Goal: Task Accomplishment & Management: Manage account settings

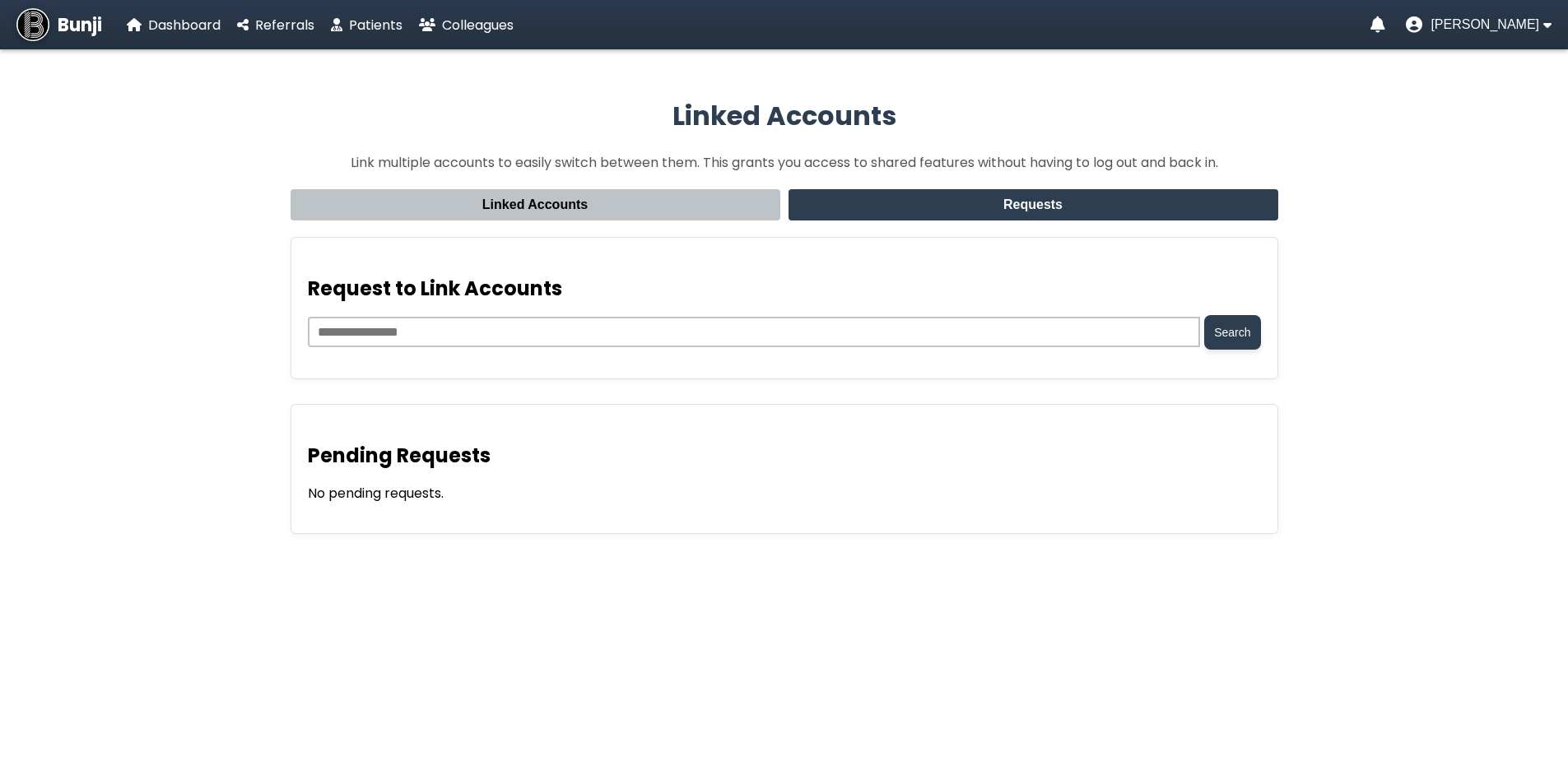
click at [790, 237] on div "Request to Link Accounts Search" at bounding box center [784, 308] width 988 height 142
drag, startPoint x: 1434, startPoint y: 83, endPoint x: 1466, endPoint y: 47, distance: 48.2
click at [1435, 81] on app-linked-accounts "Linked Accounts Link multiple accounts to easily switch between them. This gran…" at bounding box center [784, 317] width 1568 height 518
click at [1477, 25] on span "[PERSON_NAME]" at bounding box center [1484, 25] width 109 height 15
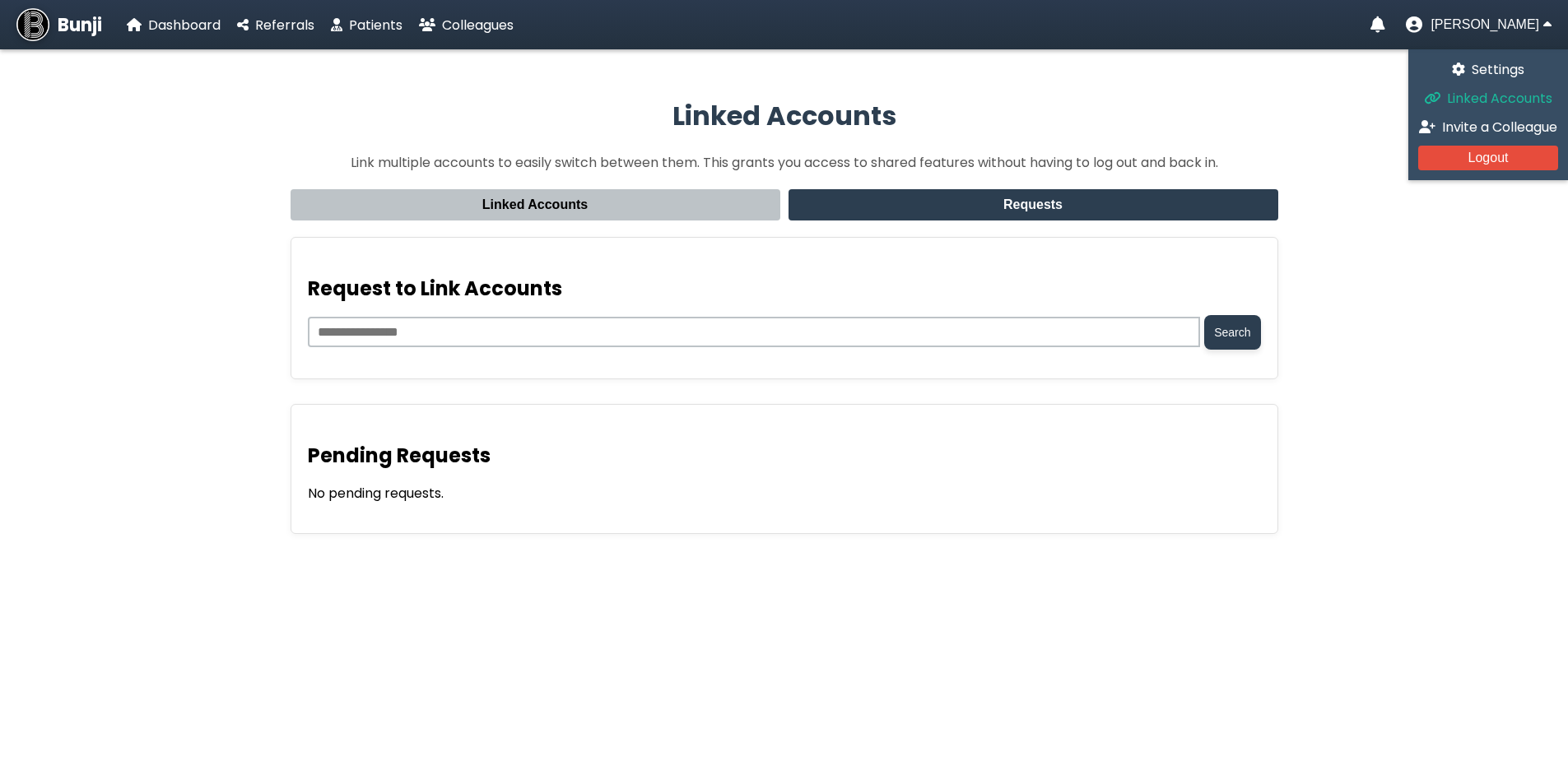
click at [1464, 99] on span "Linked Accounts" at bounding box center [1499, 98] width 105 height 19
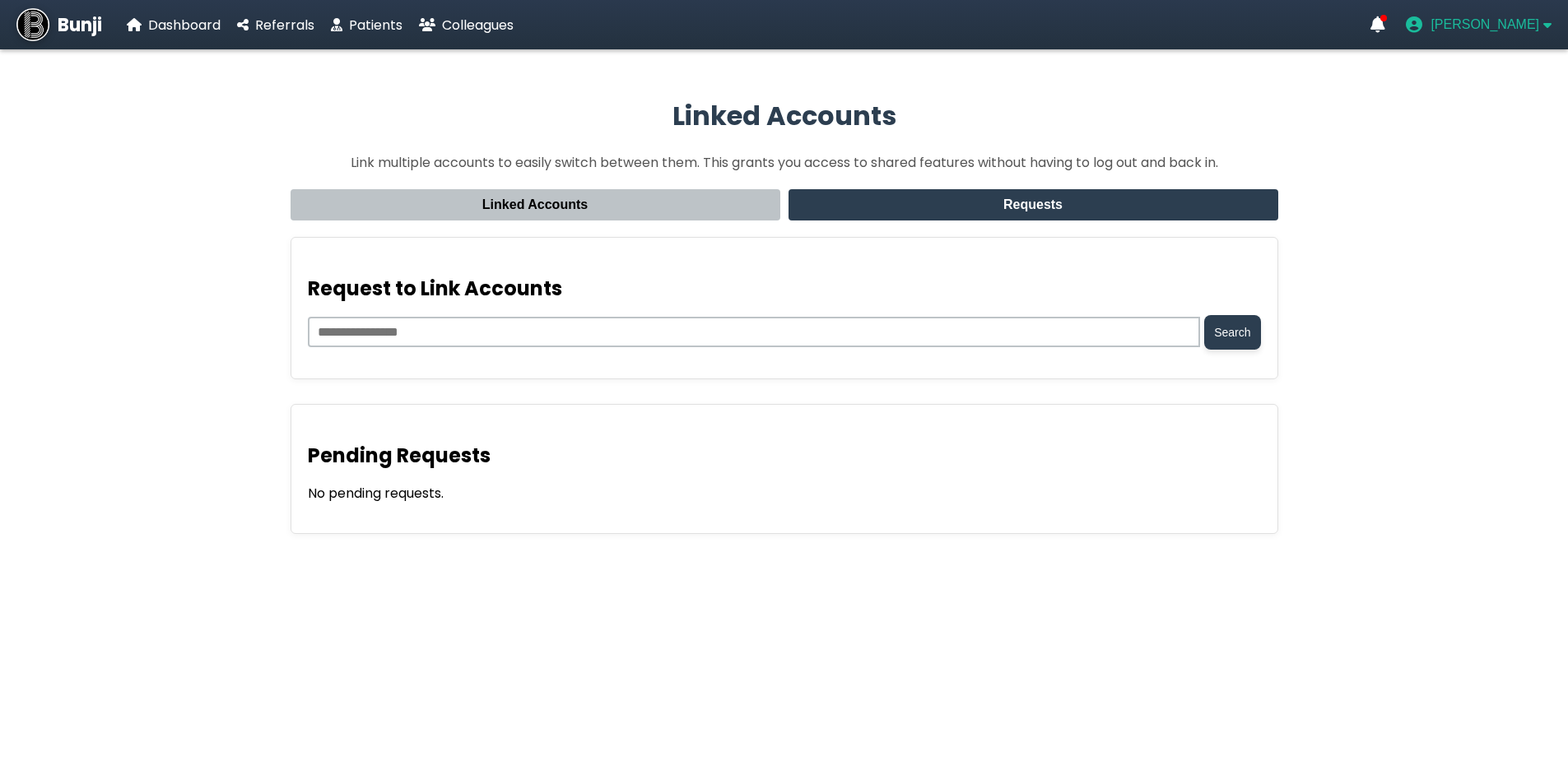
click at [1533, 24] on span "[PERSON_NAME]" at bounding box center [1484, 25] width 109 height 15
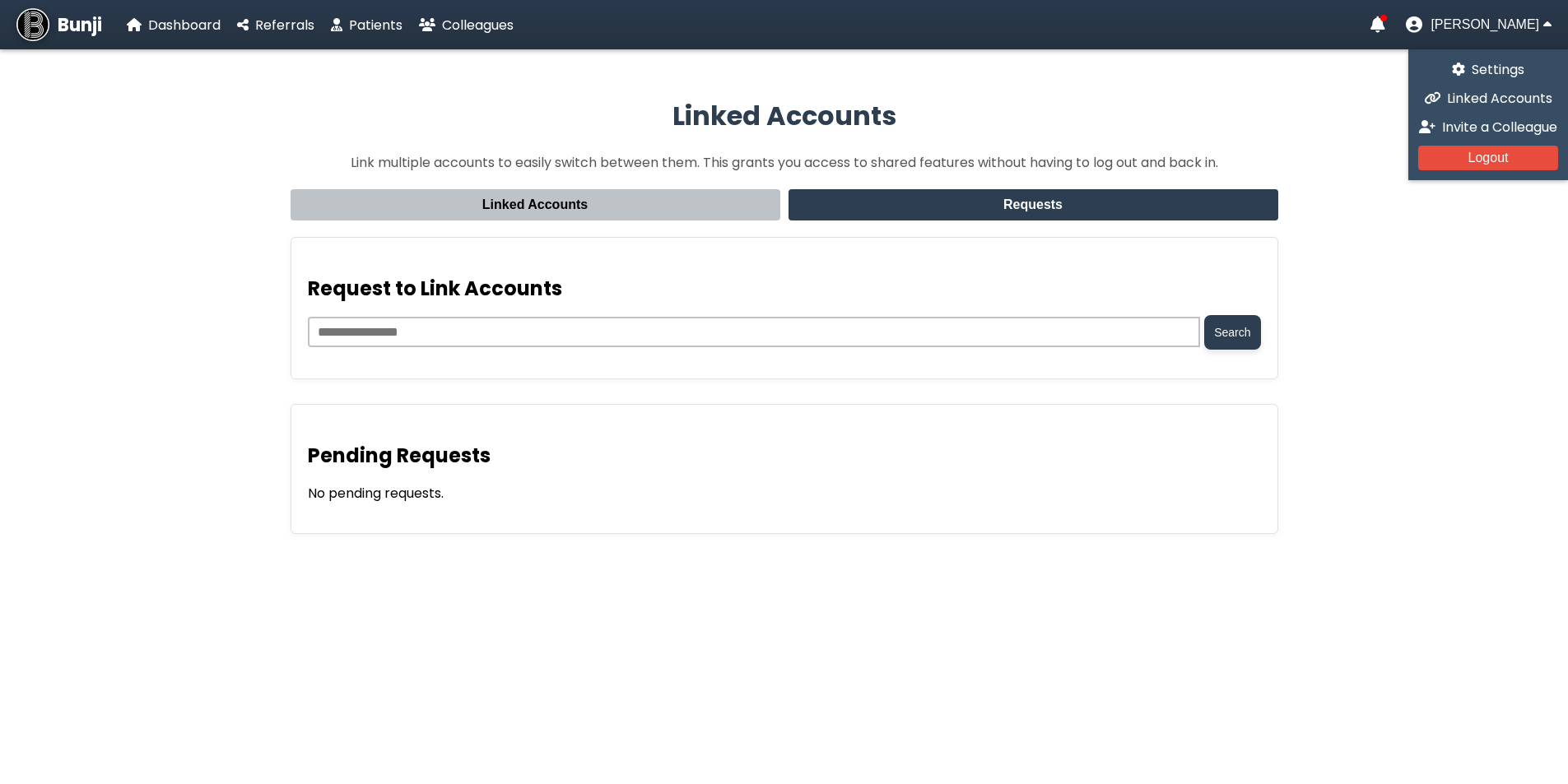
click at [1418, 23] on div "[PERSON_NAME] Settings Linked Accounts Invite a Colleague Logout" at bounding box center [1461, 25] width 181 height 17
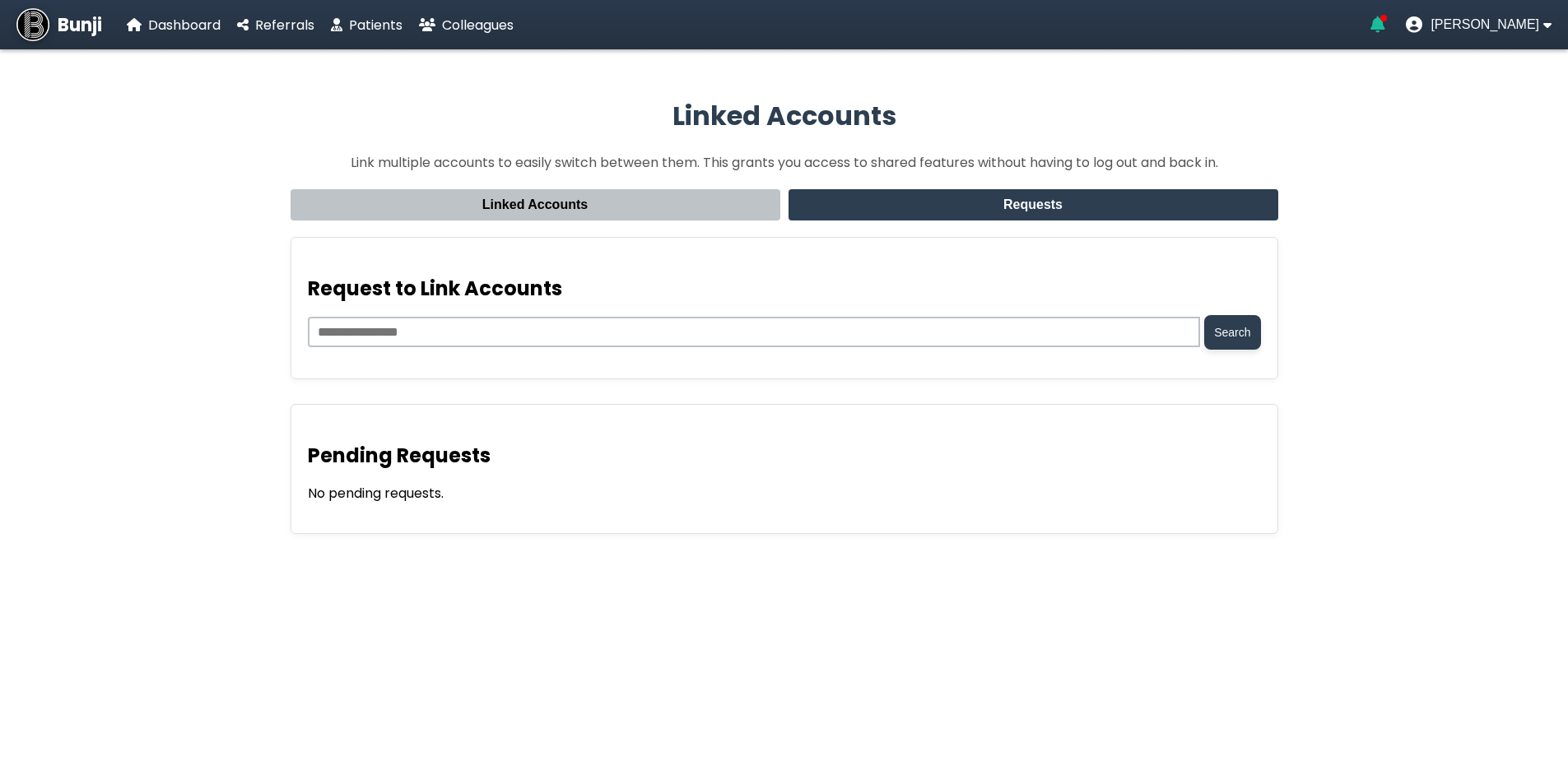
click at [1385, 25] on icon "Notifications" at bounding box center [1378, 25] width 15 height 17
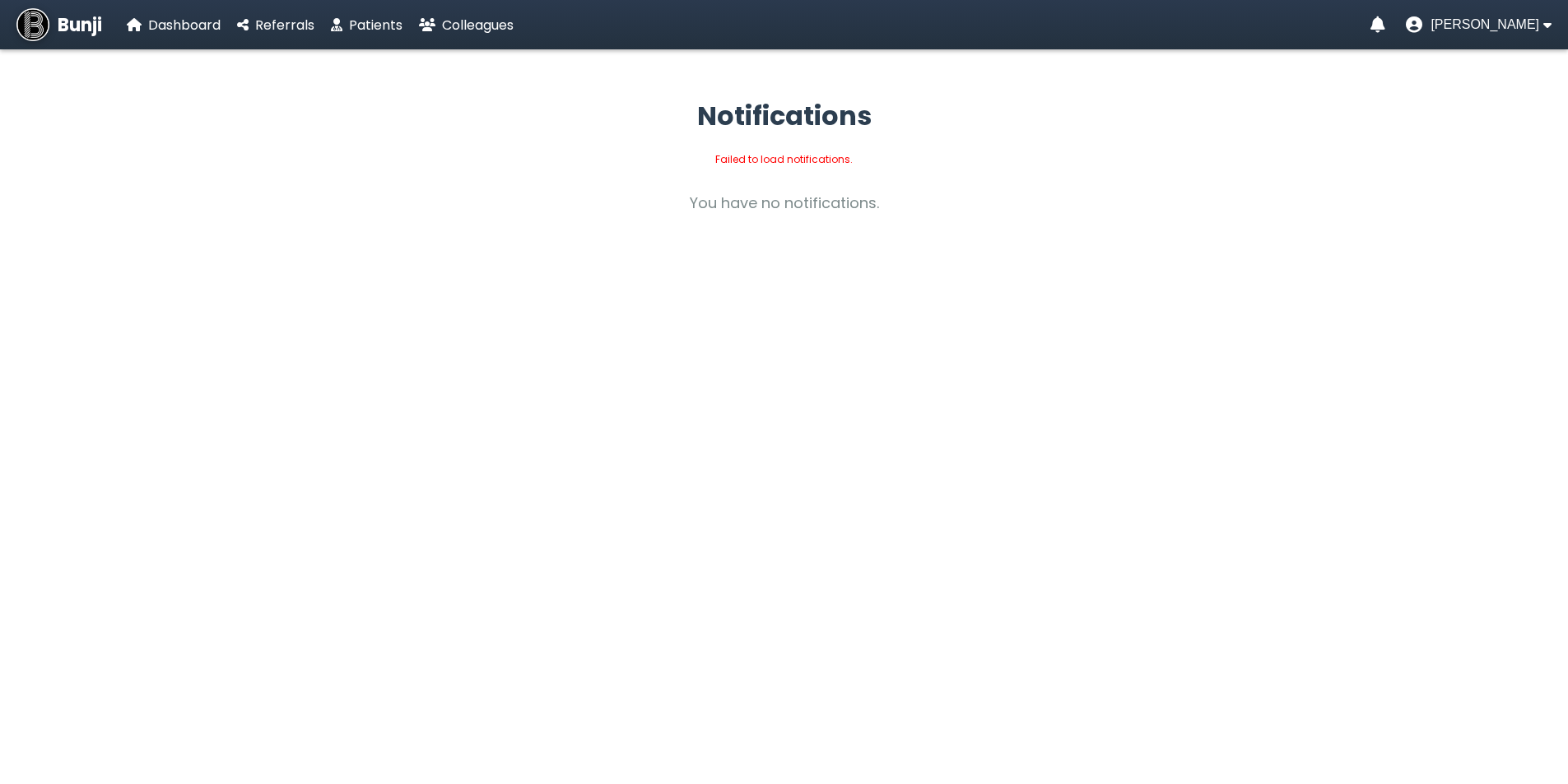
drag, startPoint x: 1108, startPoint y: 155, endPoint x: 1484, endPoint y: 123, distance: 377.4
click at [1131, 153] on div "Failed to load notifications." at bounding box center [784, 160] width 988 height 15
click at [1535, 29] on span "[PERSON_NAME]" at bounding box center [1484, 25] width 109 height 15
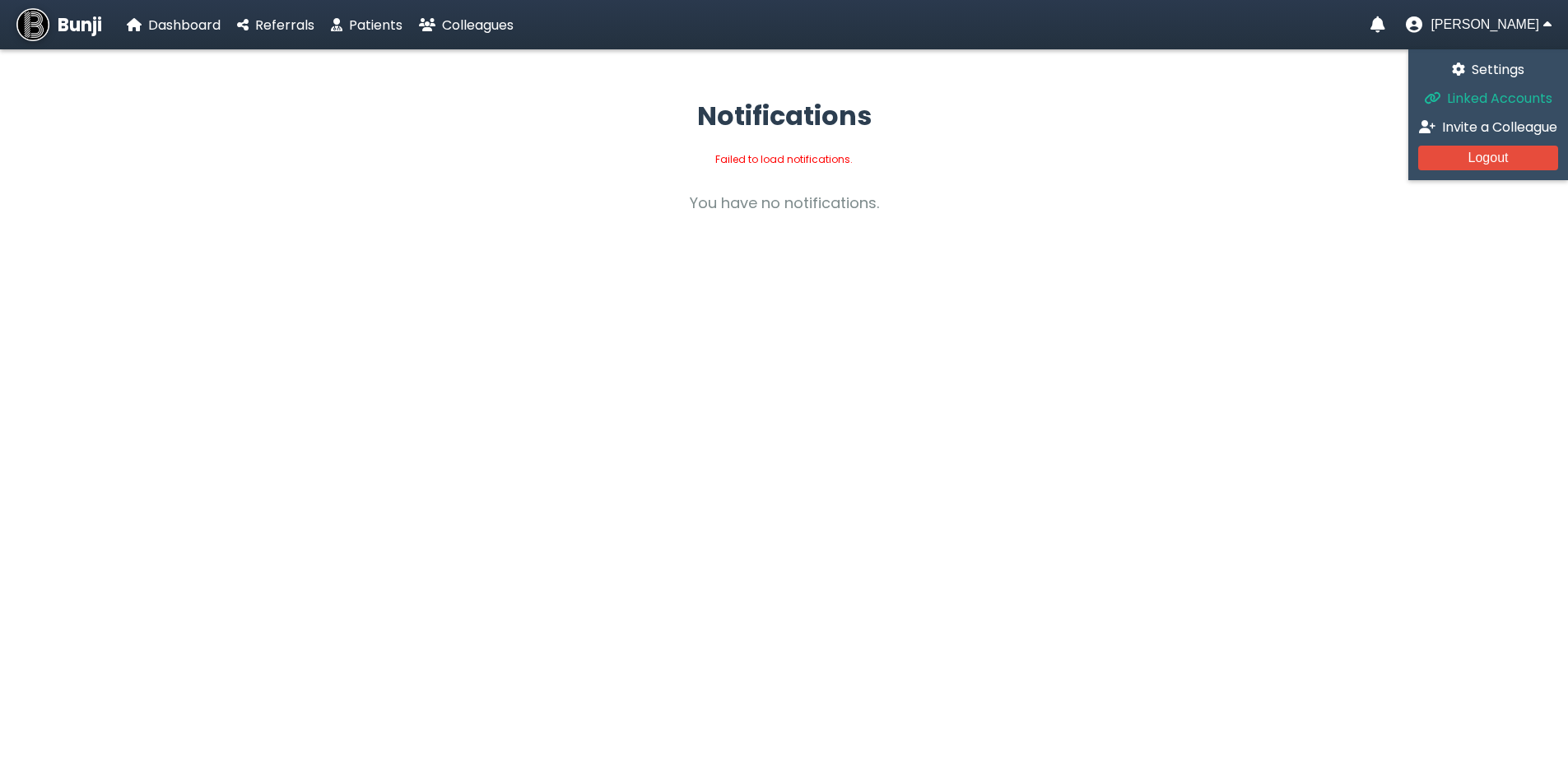
click at [1512, 95] on span "Linked Accounts" at bounding box center [1499, 98] width 105 height 19
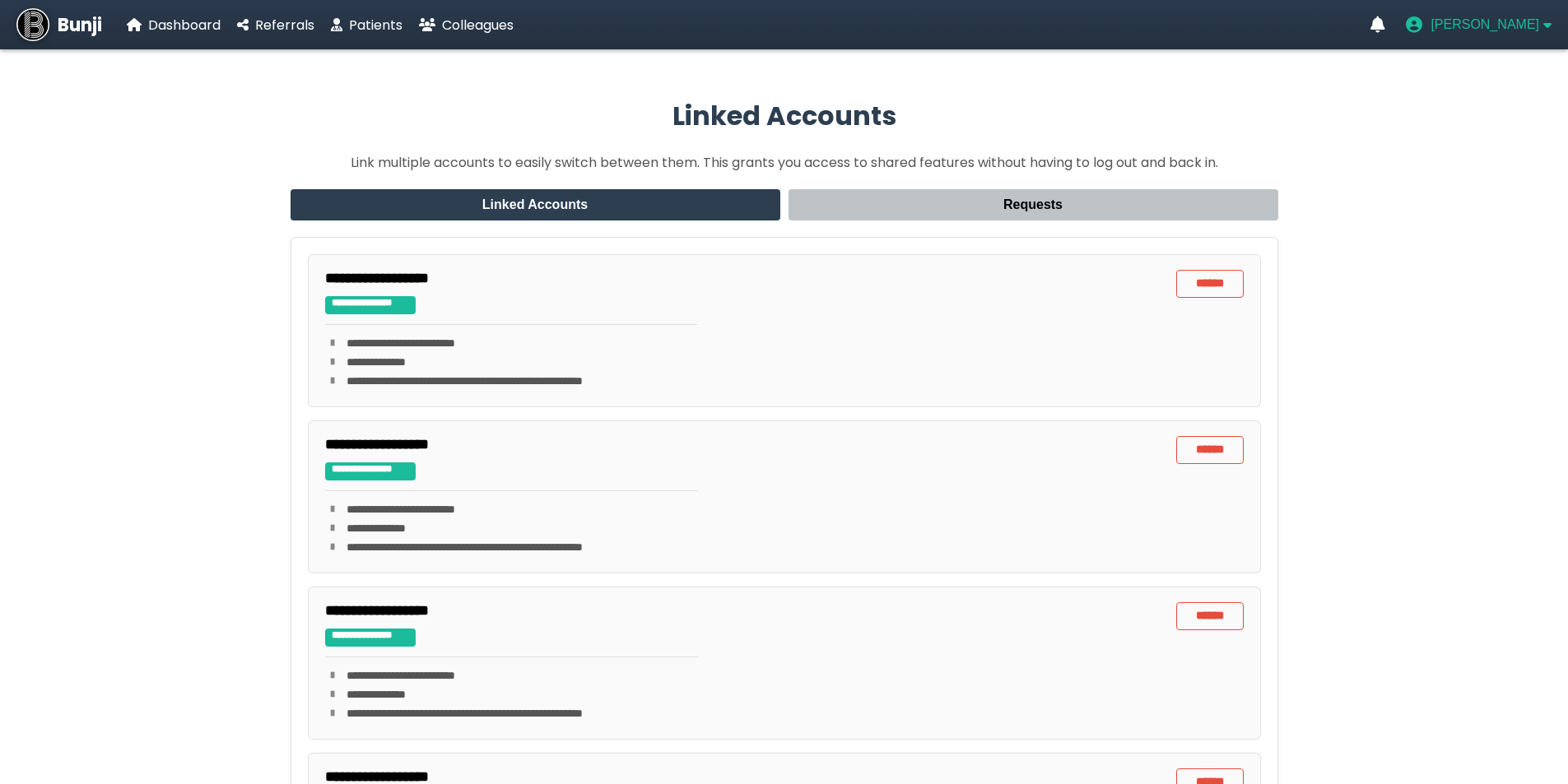
click at [1542, 31] on button "[PERSON_NAME]" at bounding box center [1479, 25] width 145 height 17
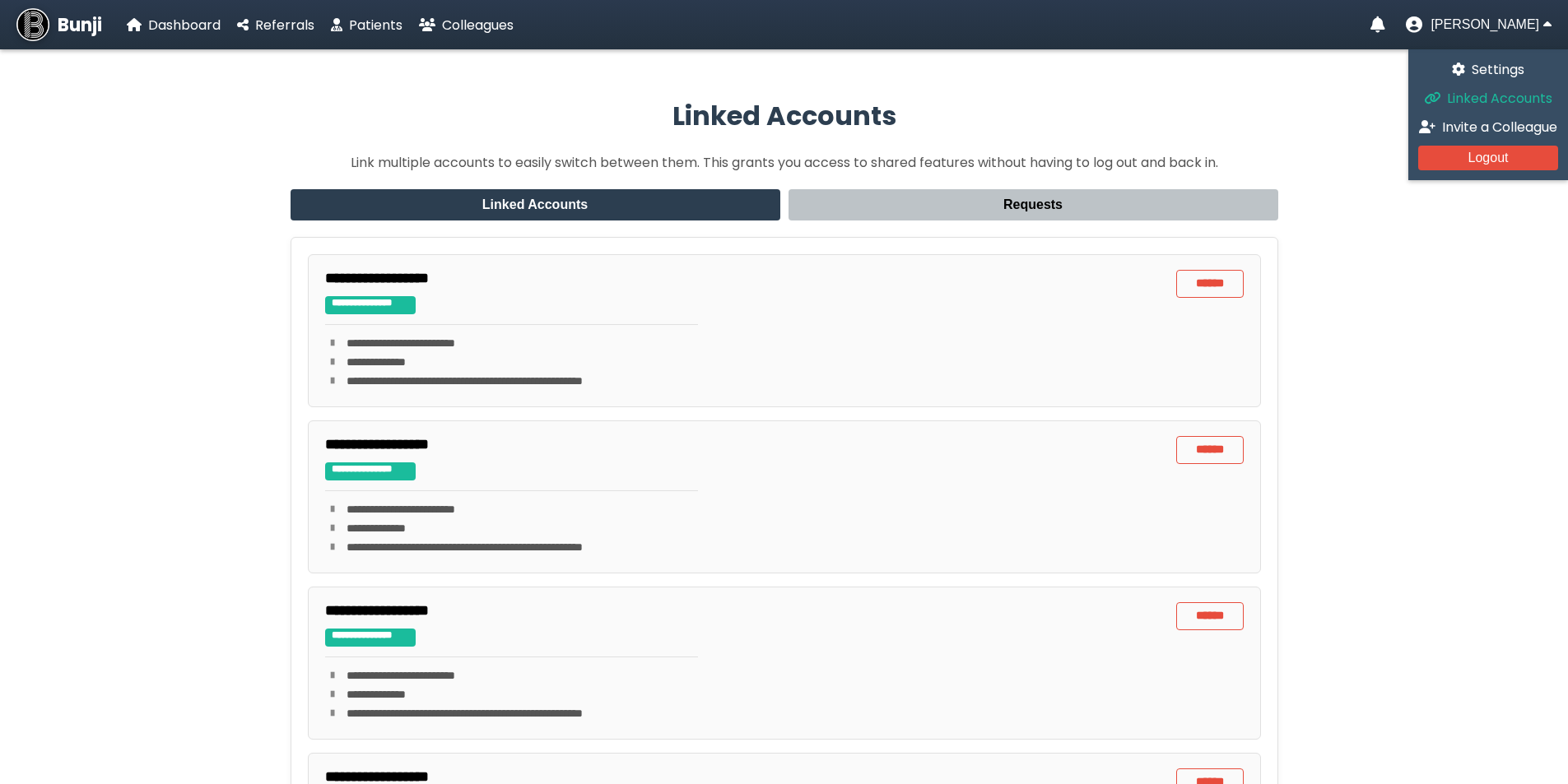
click at [1500, 96] on span "Linked Accounts" at bounding box center [1499, 98] width 105 height 19
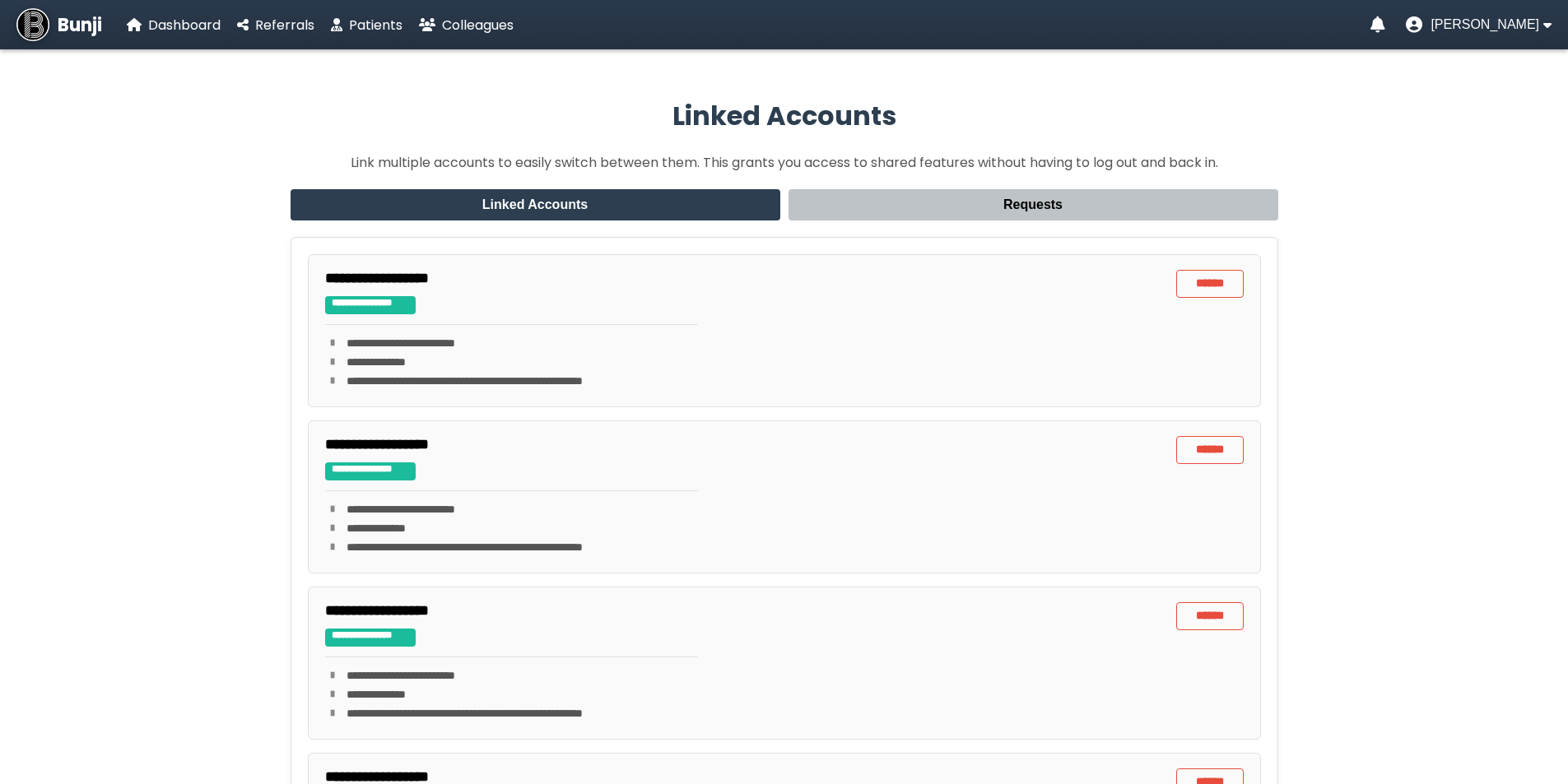
click at [1514, 35] on nav "Bunji Dashboard Referrals Patients Colleagues [PERSON_NAME]" at bounding box center [784, 24] width 1568 height 49
click at [1519, 25] on span "[PERSON_NAME]" at bounding box center [1484, 25] width 109 height 15
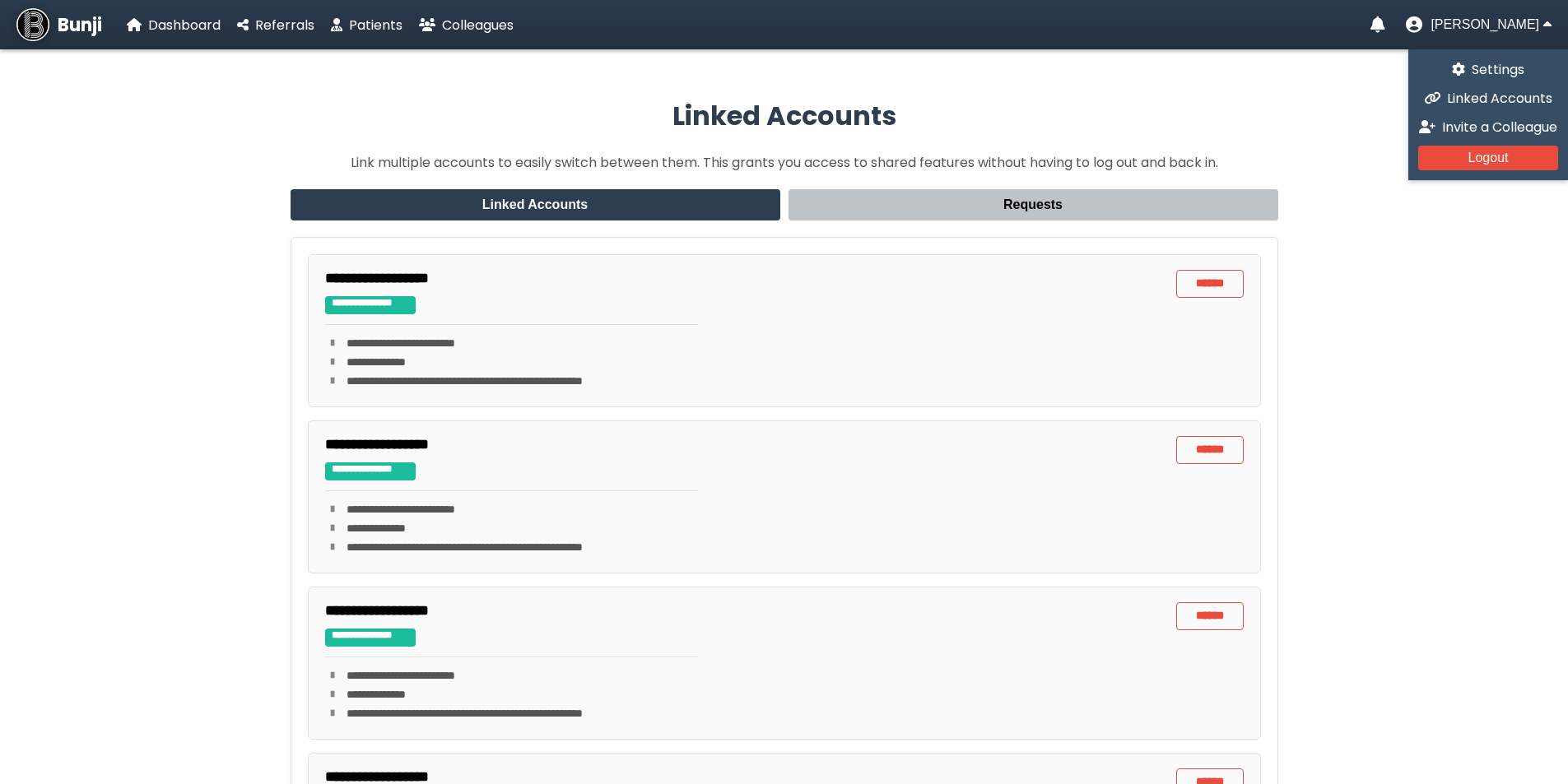
click at [1063, 200] on button "Requests" at bounding box center [1034, 205] width 490 height 32
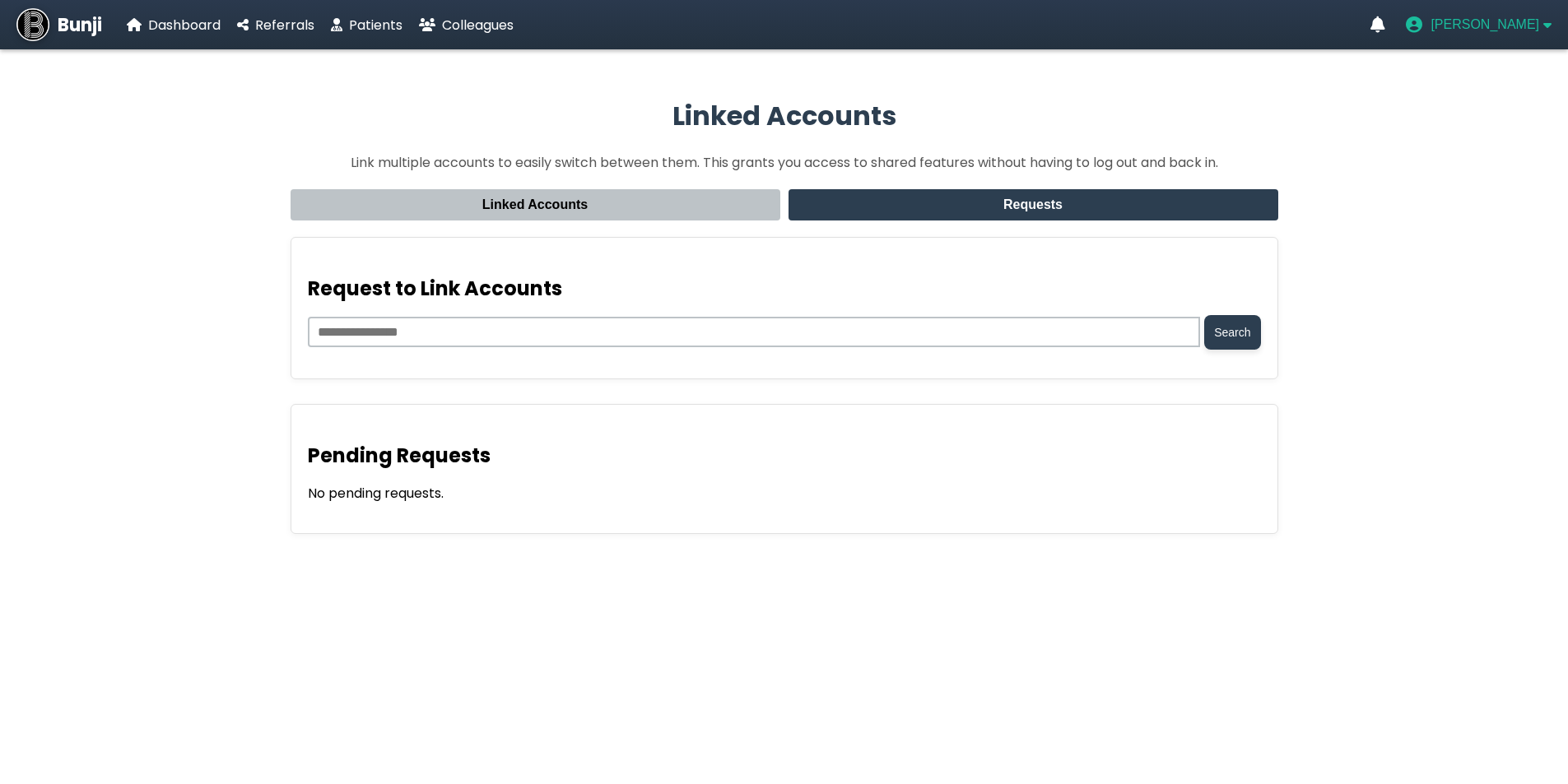
click at [1526, 20] on span "[PERSON_NAME]" at bounding box center [1484, 25] width 109 height 15
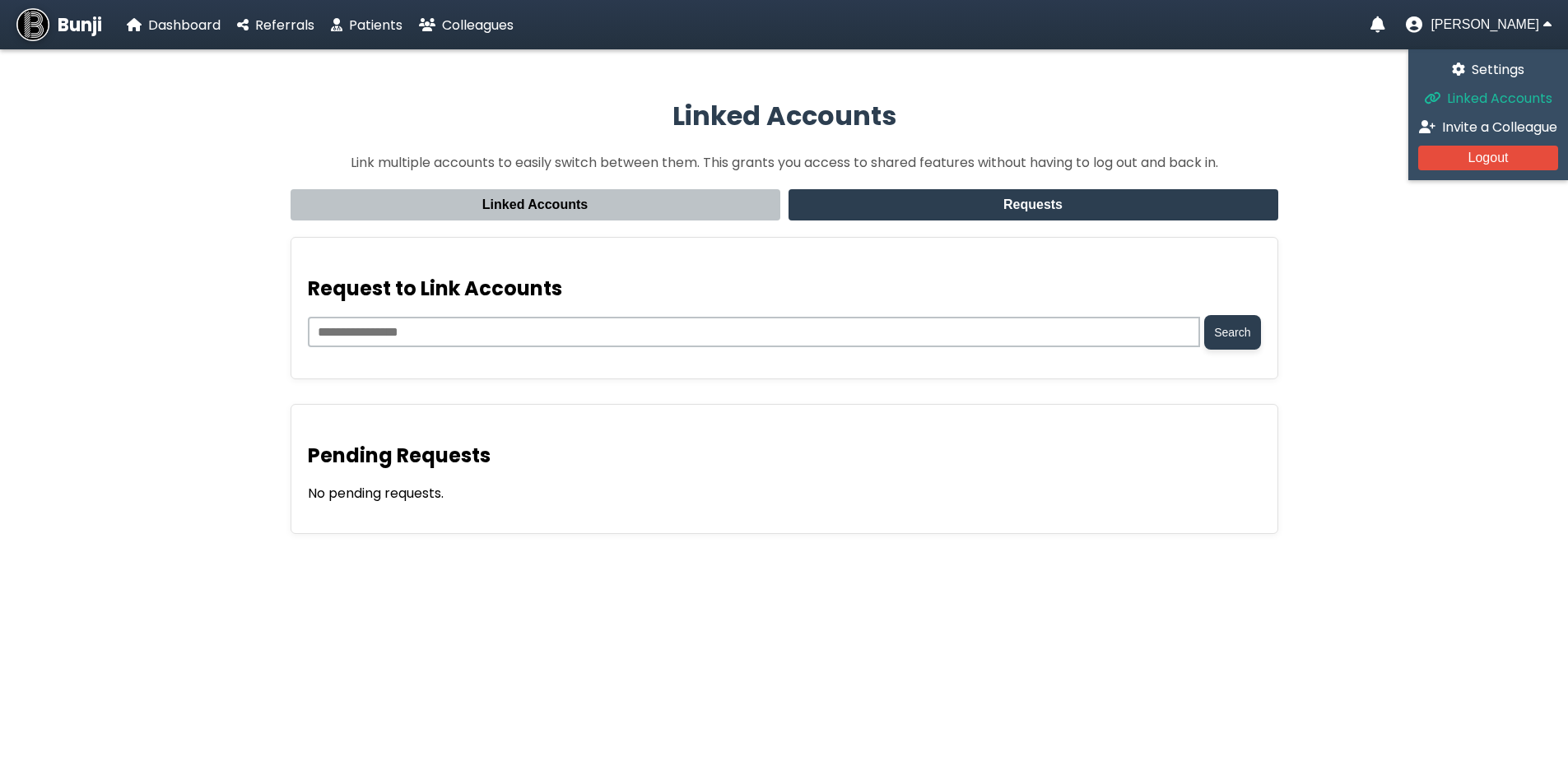
click at [1500, 103] on span "Linked Accounts" at bounding box center [1499, 98] width 105 height 19
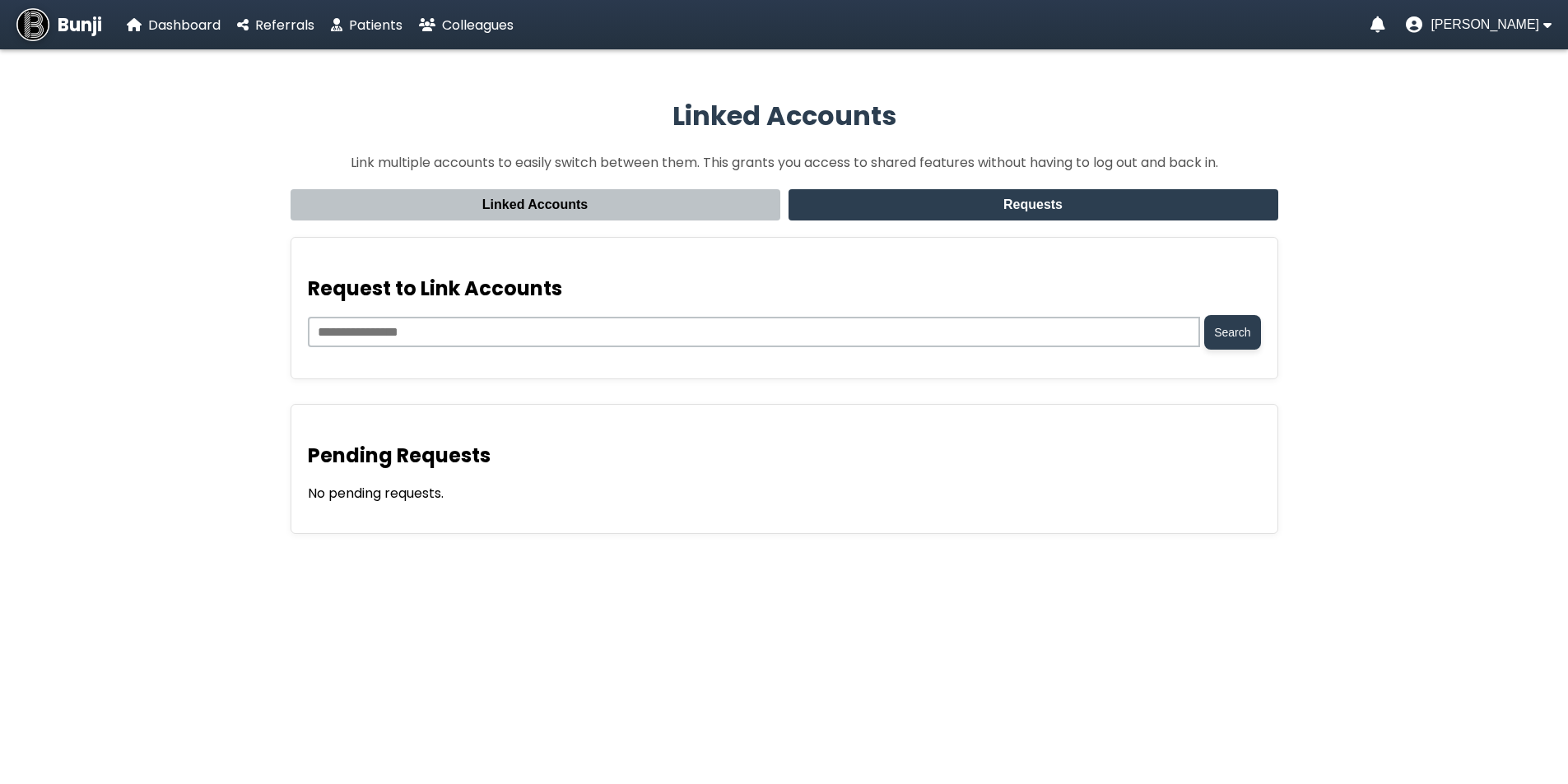
click at [297, 318] on div "Request to Link Accounts Search" at bounding box center [784, 308] width 988 height 142
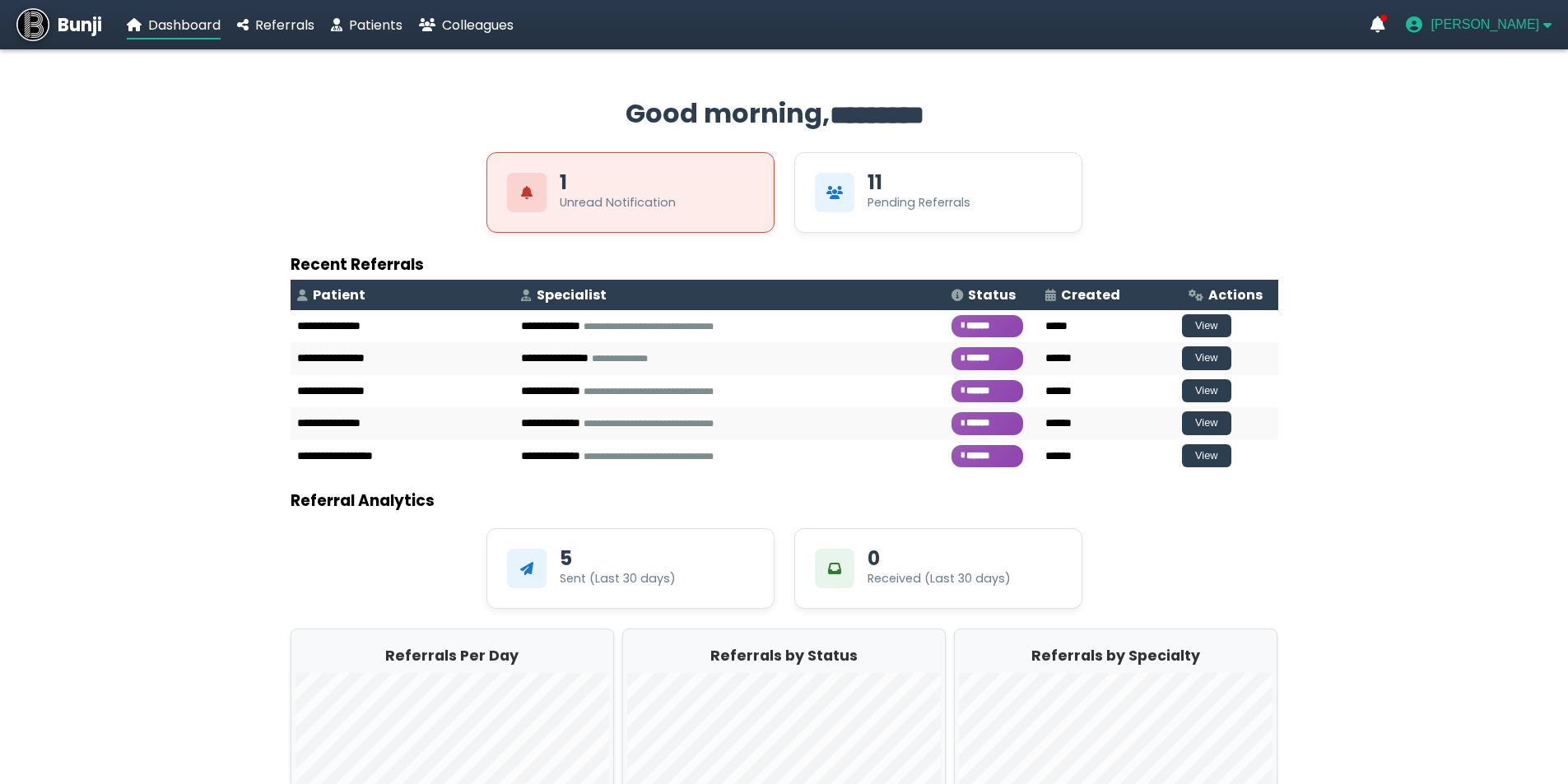
click at [1526, 25] on span "[PERSON_NAME]" at bounding box center [1484, 25] width 109 height 15
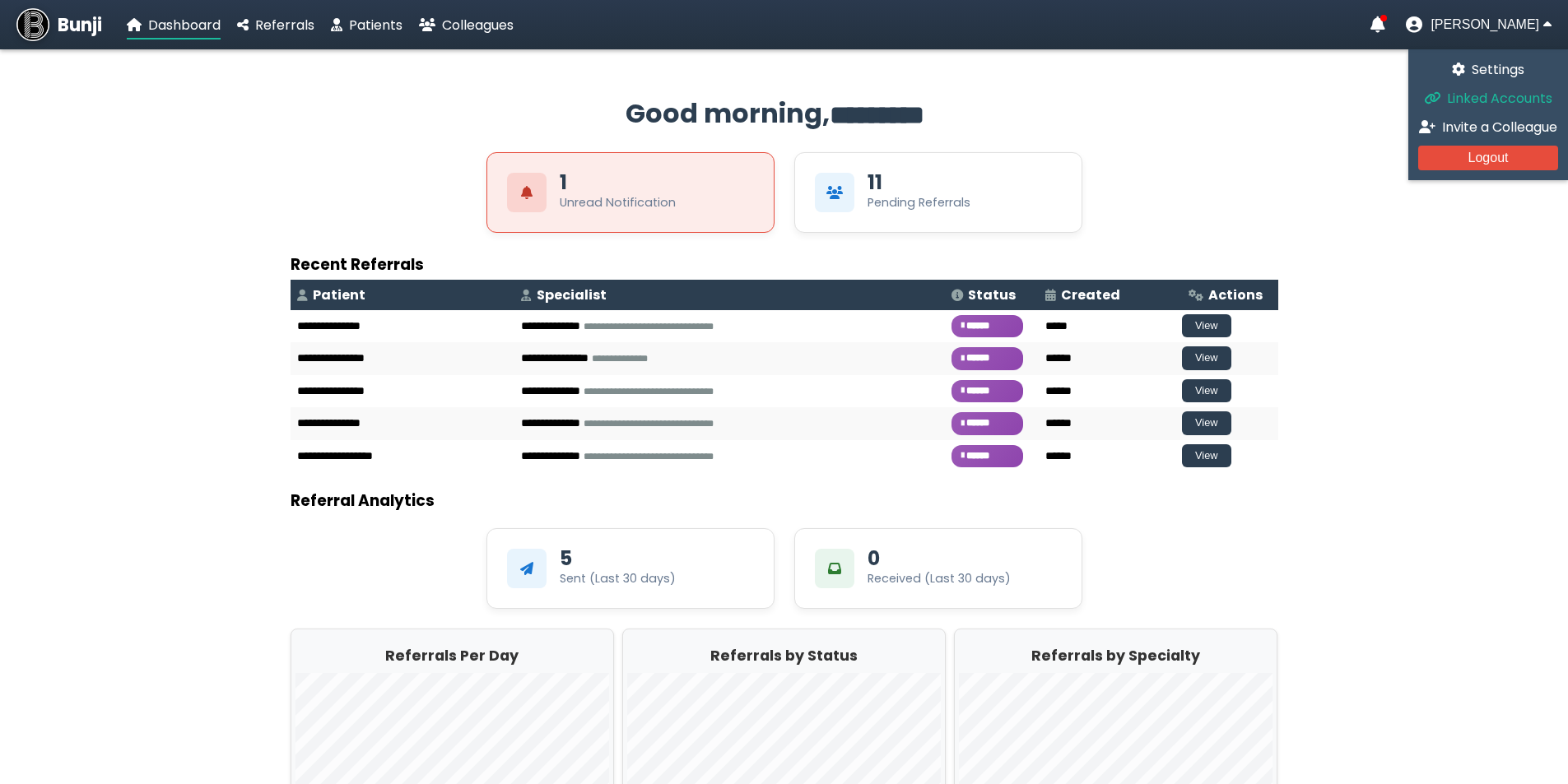
click at [1491, 97] on span "Linked Accounts" at bounding box center [1499, 98] width 105 height 19
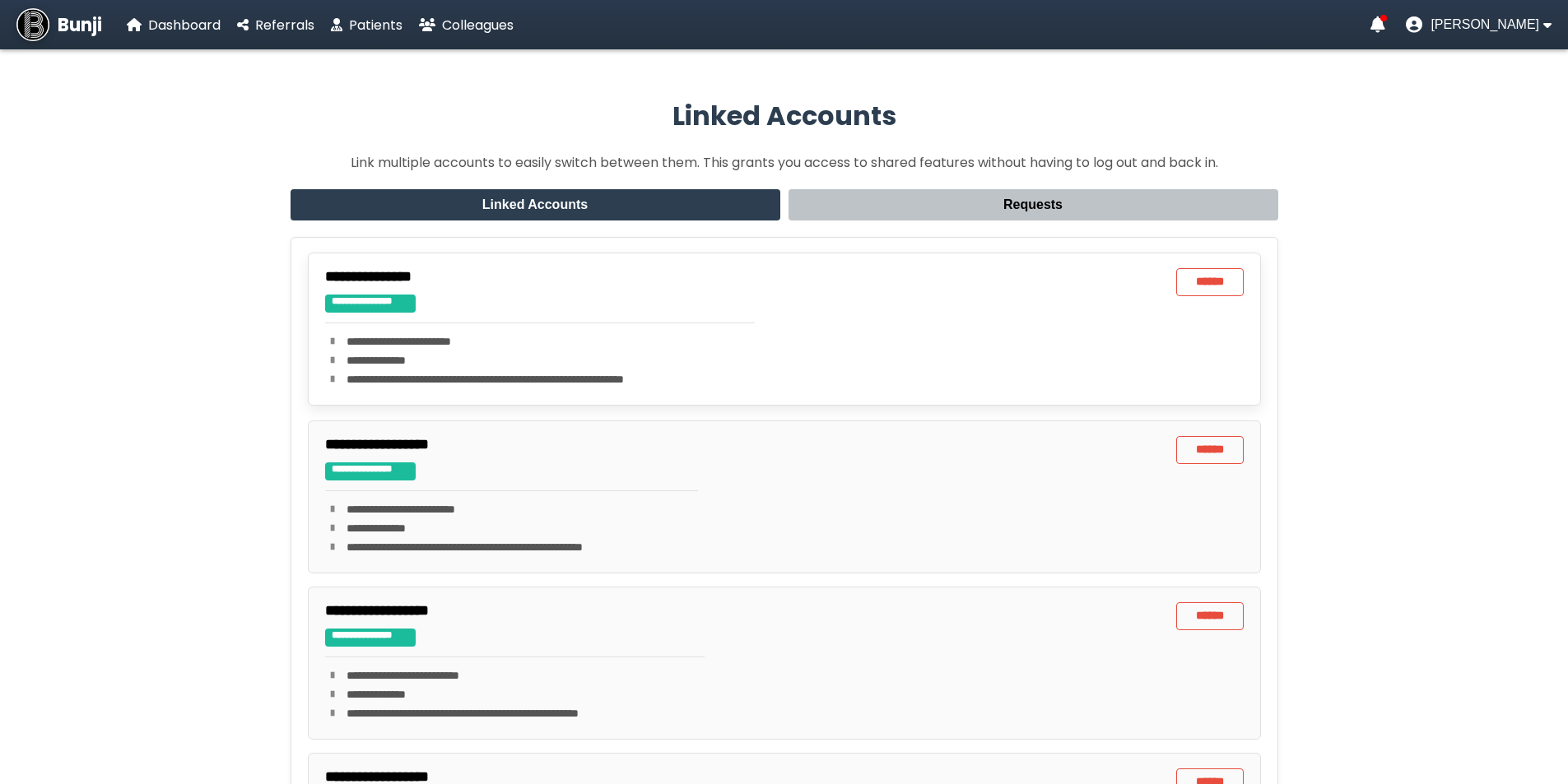
click at [445, 362] on p "**********" at bounding box center [540, 360] width 430 height 18
